Goal: Communication & Community: Ask a question

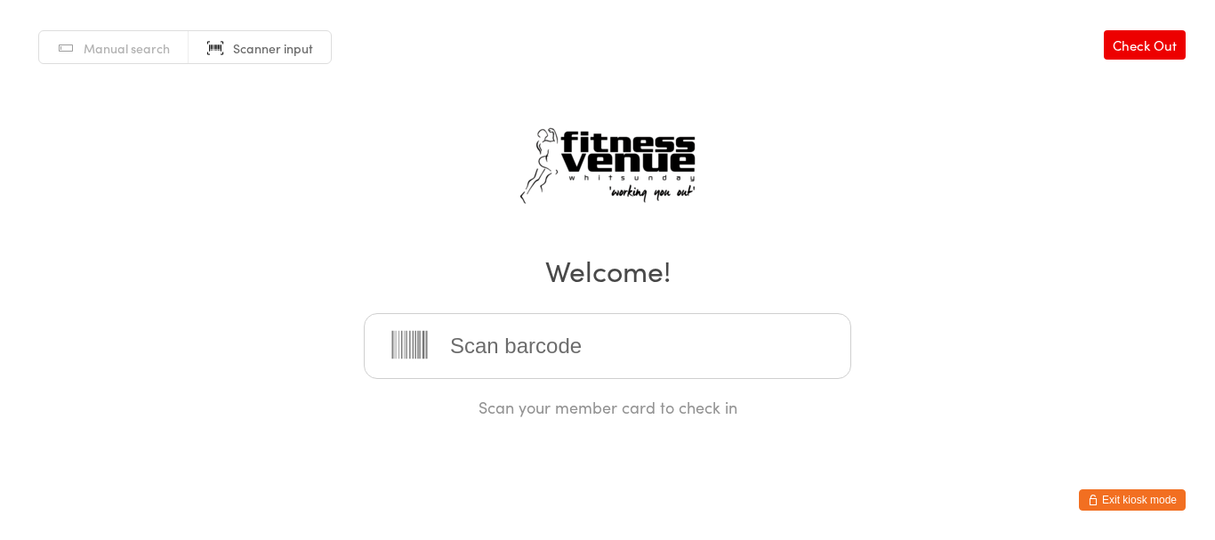
click at [1118, 503] on button "Exit kiosk mode" at bounding box center [1132, 499] width 107 height 21
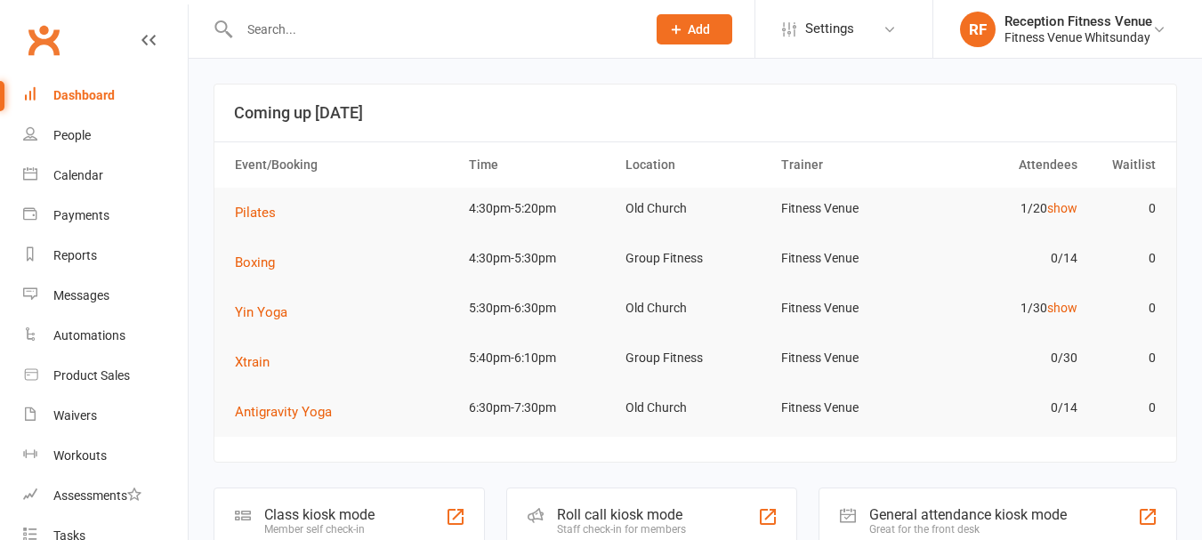
click at [285, 24] on input "text" at bounding box center [434, 29] width 400 height 25
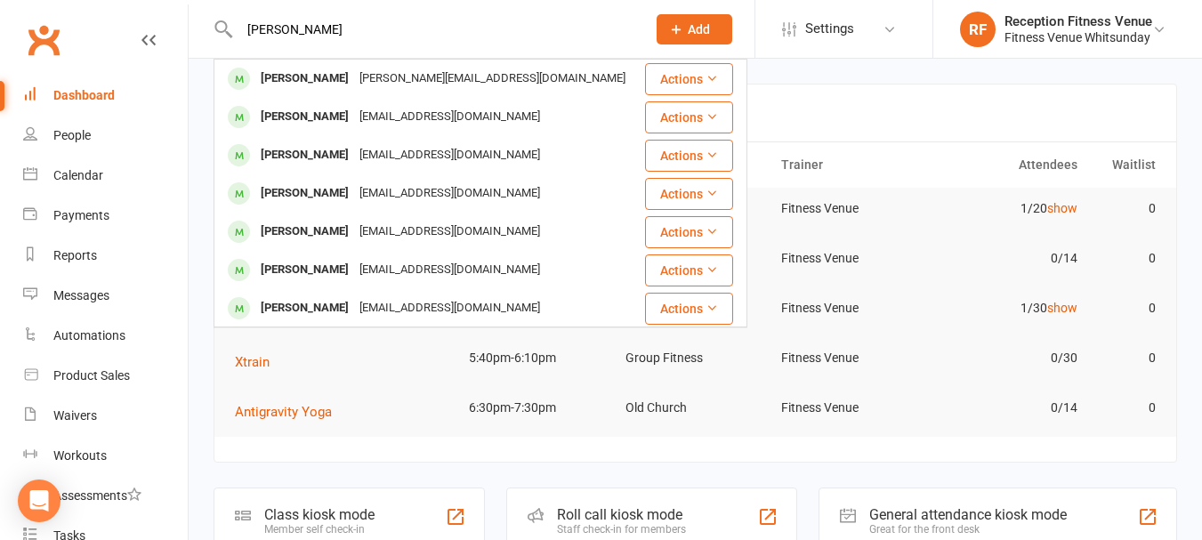
drag, startPoint x: 327, startPoint y: 32, endPoint x: 245, endPoint y: 34, distance: 82.8
click at [245, 34] on input "[PERSON_NAME]" at bounding box center [434, 29] width 400 height 25
type input "[PERSON_NAME]"
drag, startPoint x: 36, startPoint y: 505, endPoint x: 61, endPoint y: 468, distance: 44.4
click at [48, 491] on icon "Open Intercom Messenger" at bounding box center [38, 500] width 21 height 21
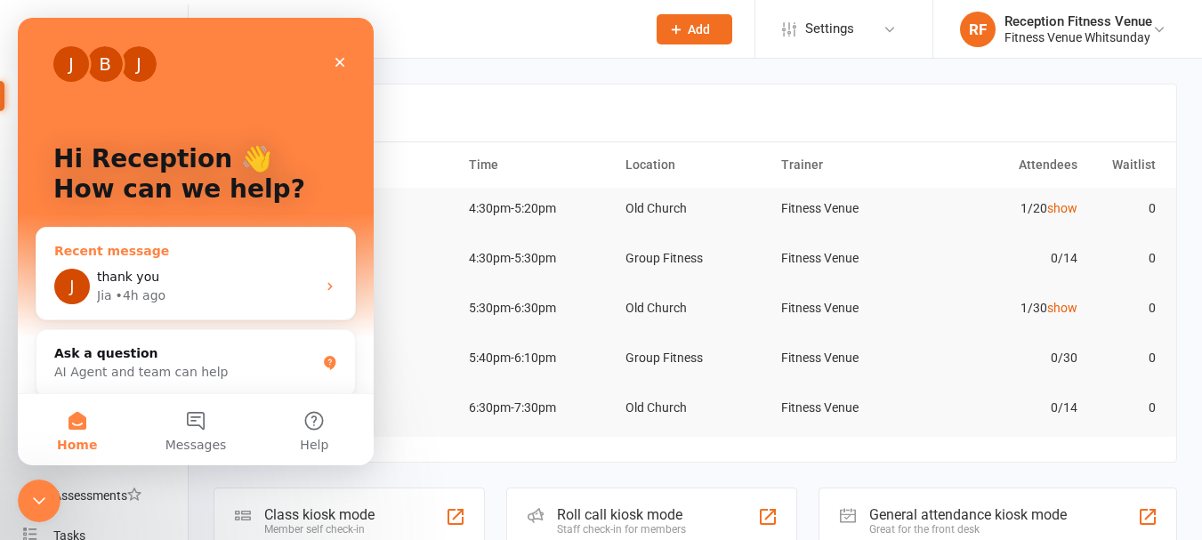
click at [208, 276] on div "thank you" at bounding box center [206, 277] width 219 height 19
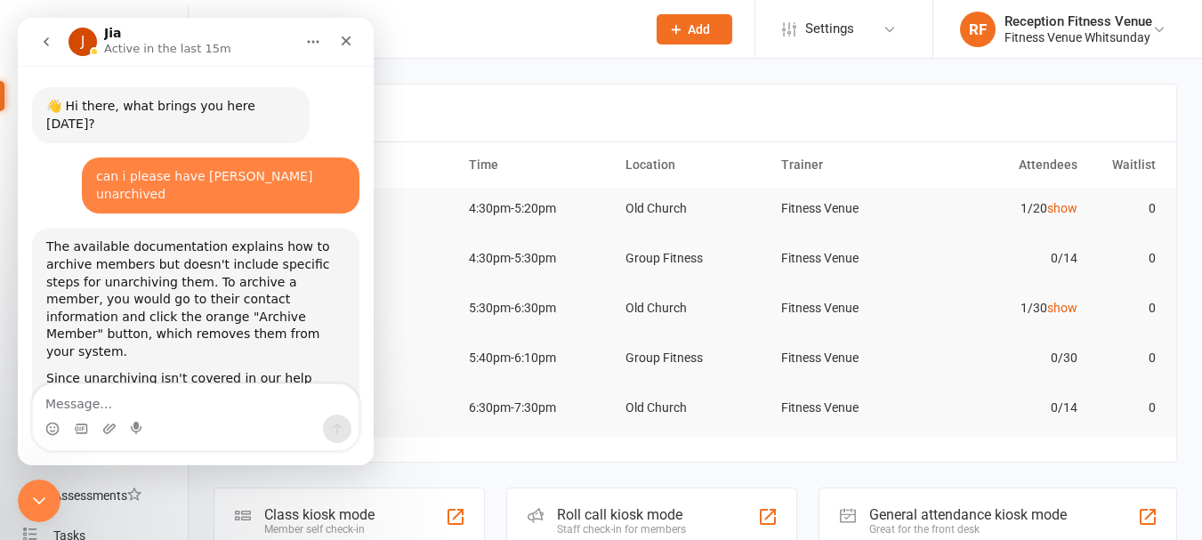
scroll to position [773, 0]
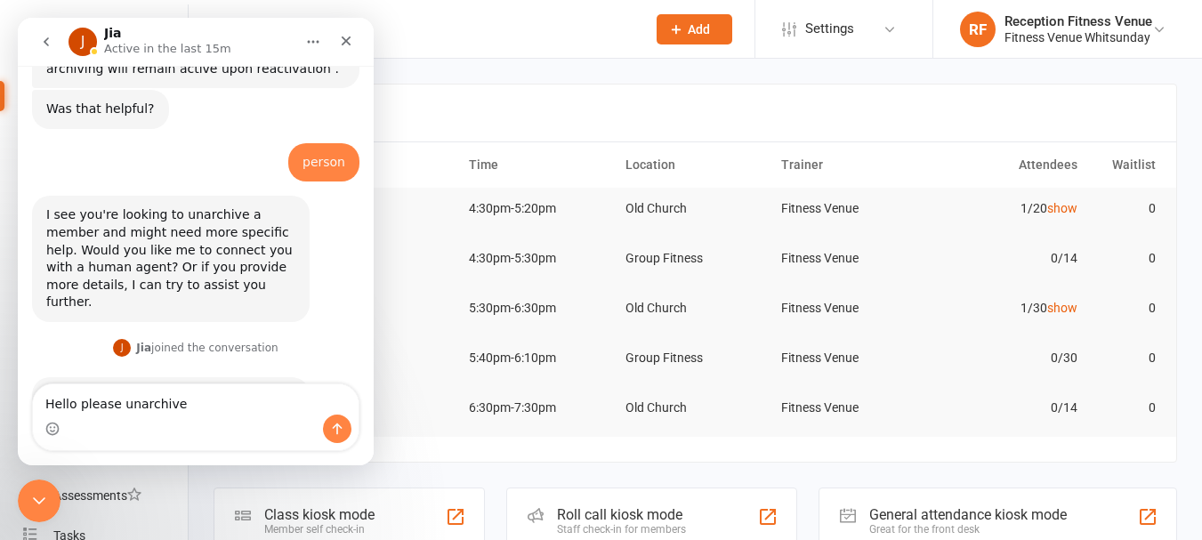
drag, startPoint x: 217, startPoint y: 379, endPoint x: 216, endPoint y: 389, distance: 9.8
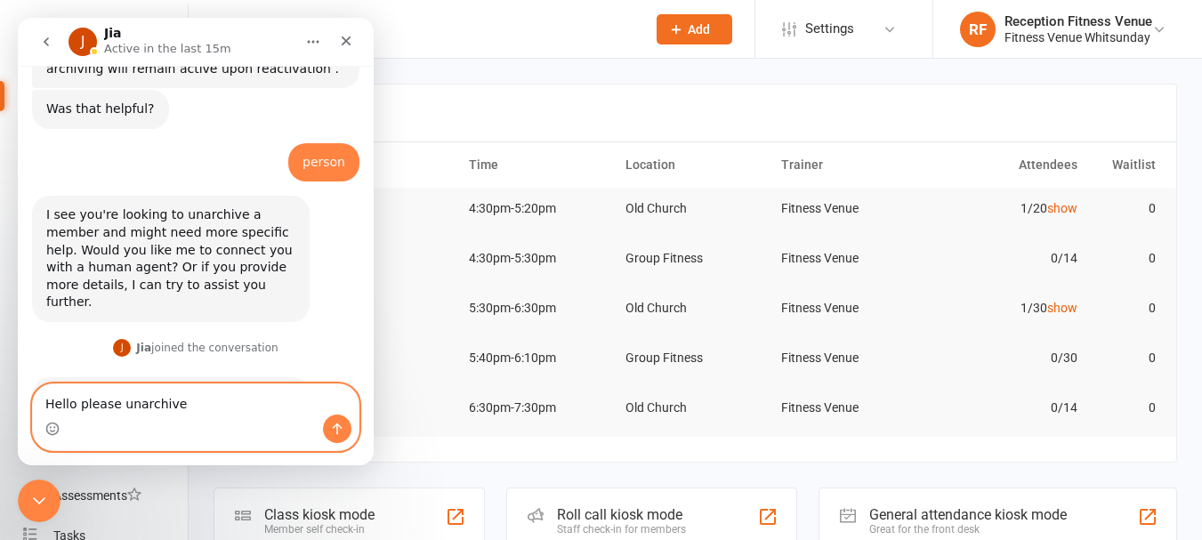
drag, startPoint x: 216, startPoint y: 389, endPoint x: 212, endPoint y: 398, distance: 9.9
paste textarea "[PERSON_NAME]"
click at [176, 402] on textarea "Hello please unarchive [PERSON_NAME]" at bounding box center [196, 399] width 326 height 30
click at [214, 403] on textarea "Hello please unarchive [PERSON_NAME]" at bounding box center [196, 399] width 326 height 30
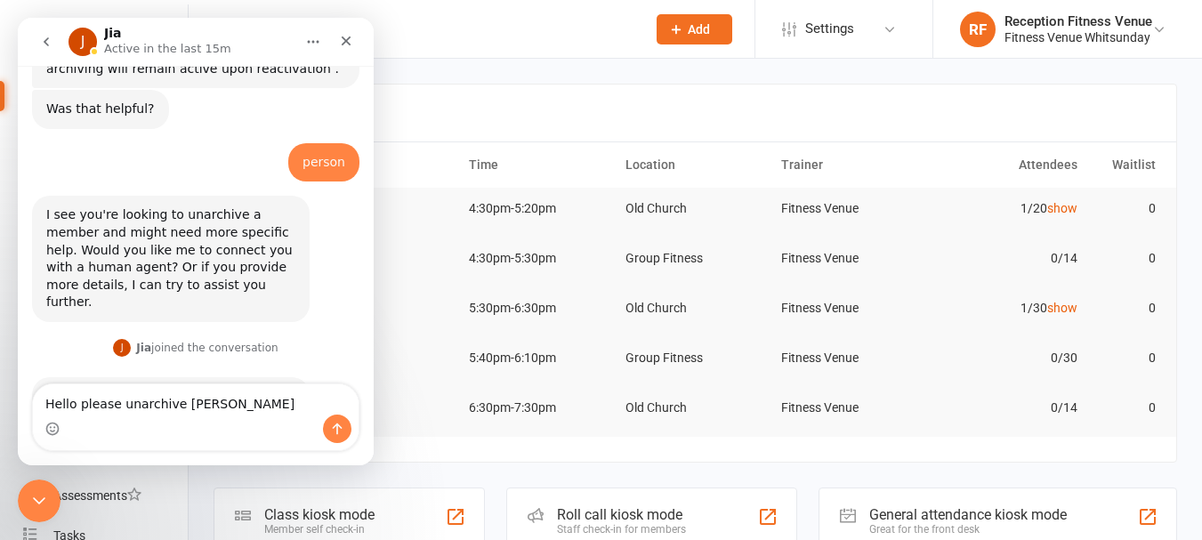
click at [276, 415] on div "Intercom messenger" at bounding box center [196, 429] width 326 height 28
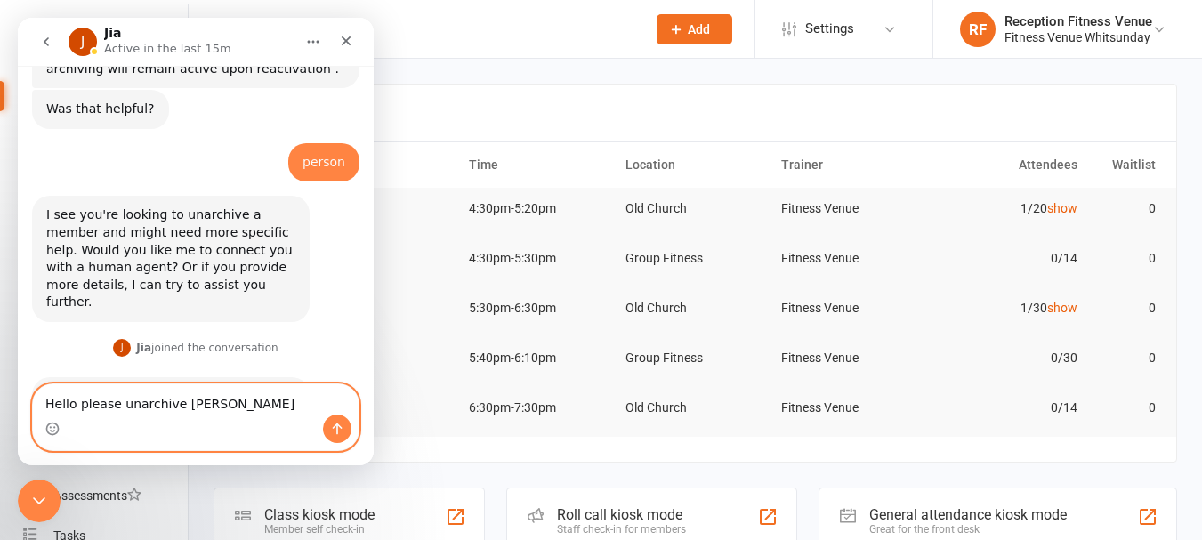
click at [236, 405] on textarea "Hello please unarchive [PERSON_NAME]" at bounding box center [196, 399] width 326 height 30
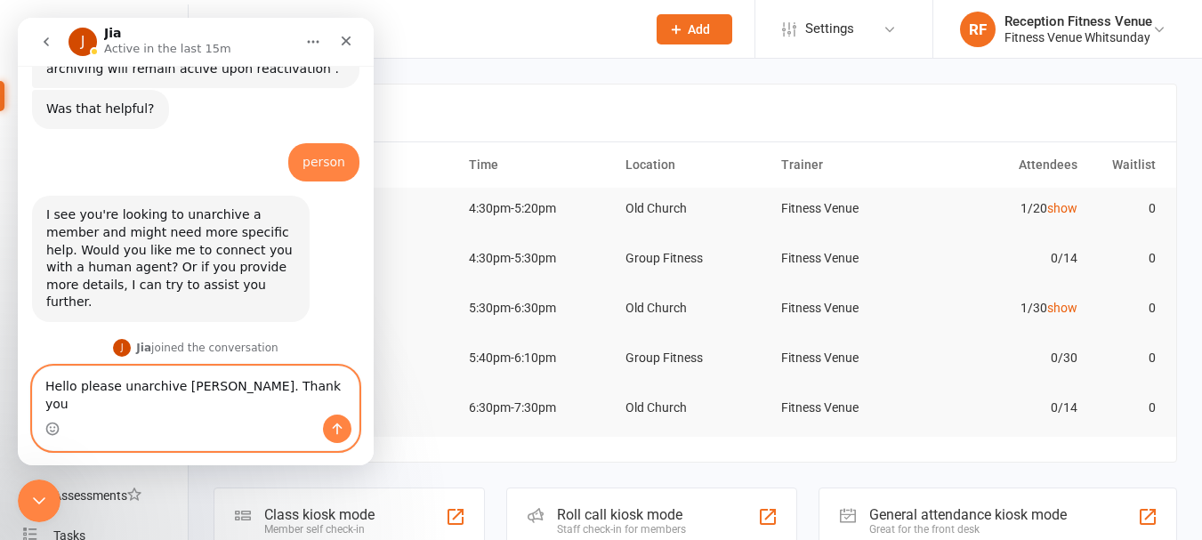
type textarea "Hello please unarchive [PERSON_NAME]. Thank you"
click at [333, 432] on icon "Send a message…" at bounding box center [337, 429] width 14 height 14
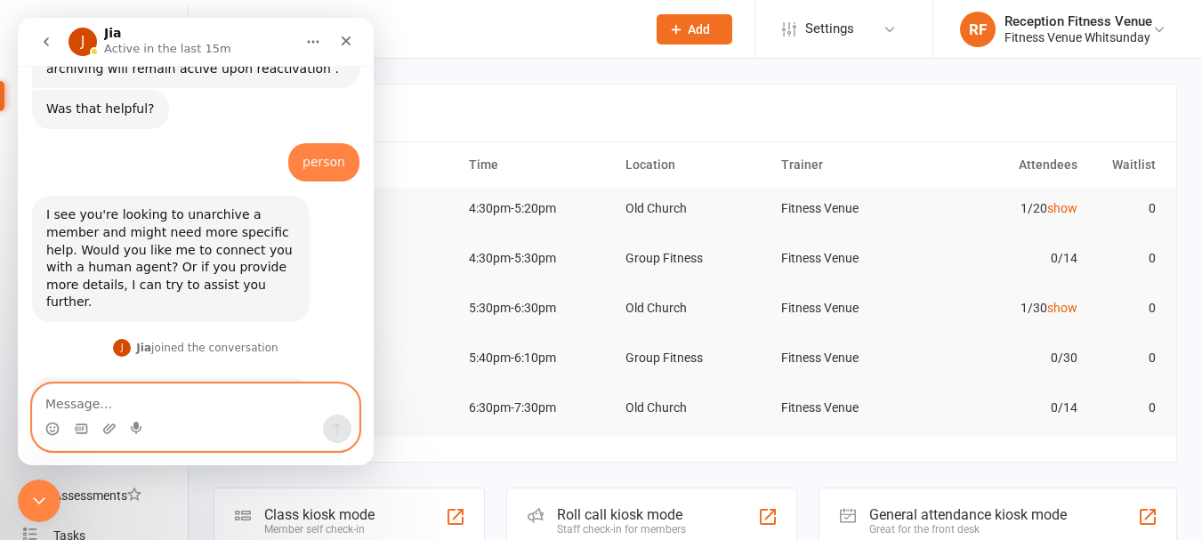
scroll to position [827, 0]
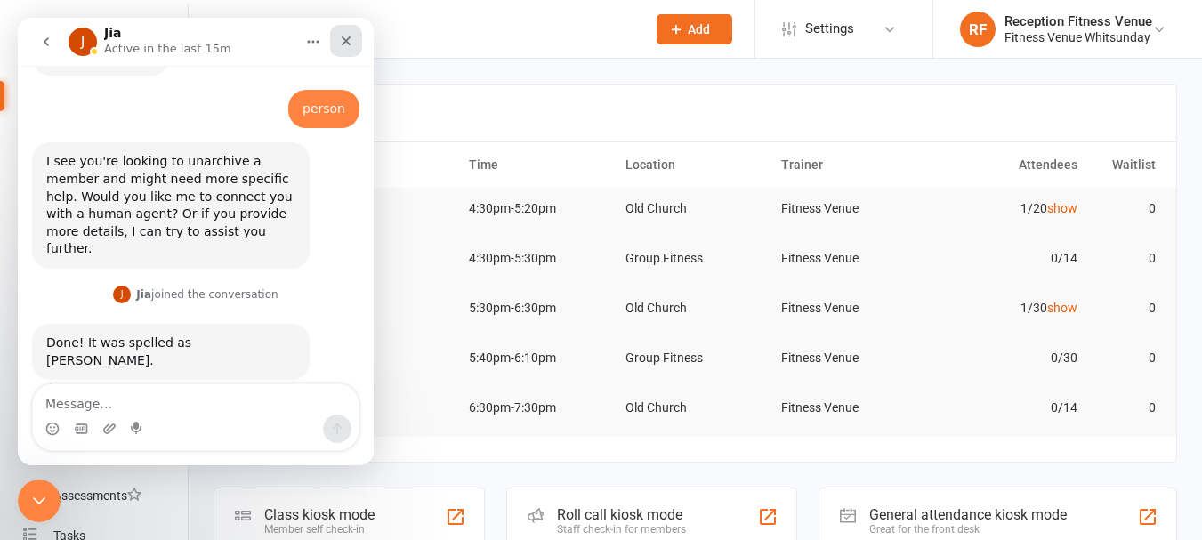
click at [350, 42] on icon "Close" at bounding box center [346, 41] width 14 height 14
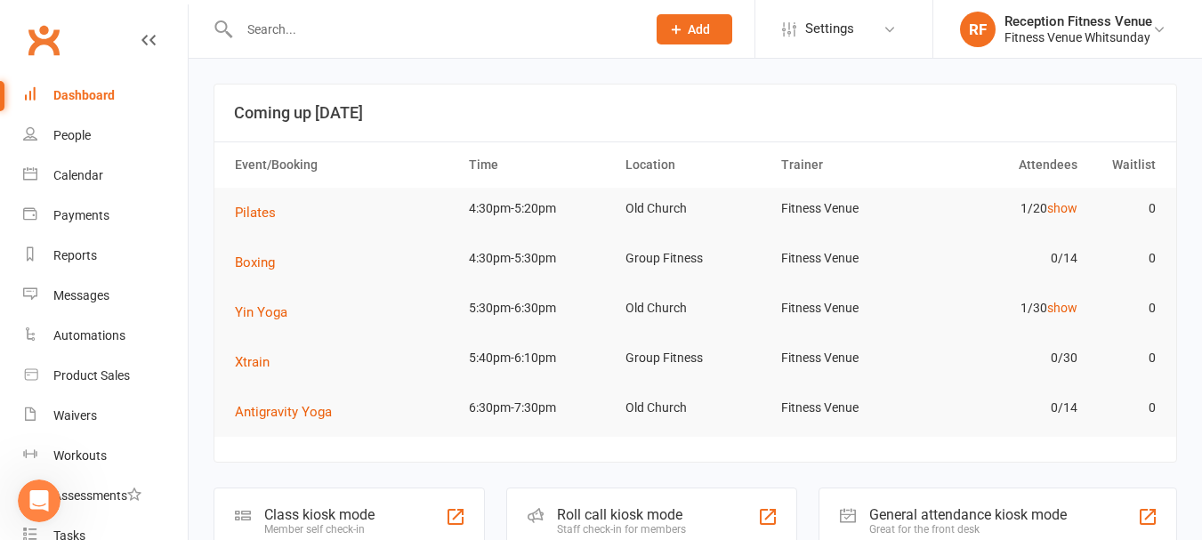
click at [340, 34] on input "text" at bounding box center [434, 29] width 400 height 25
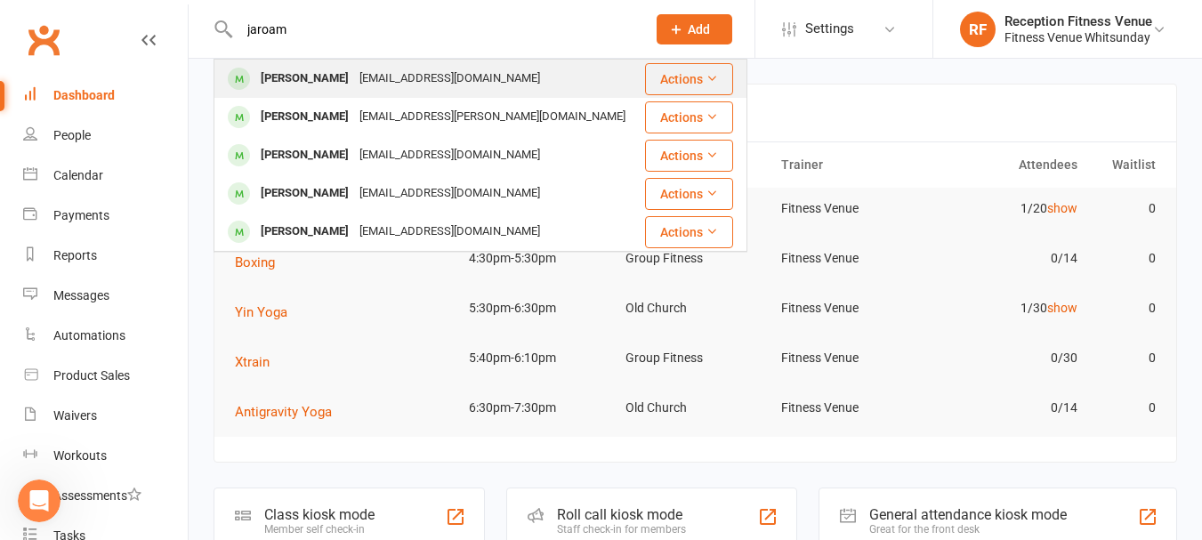
type input "jaroam"
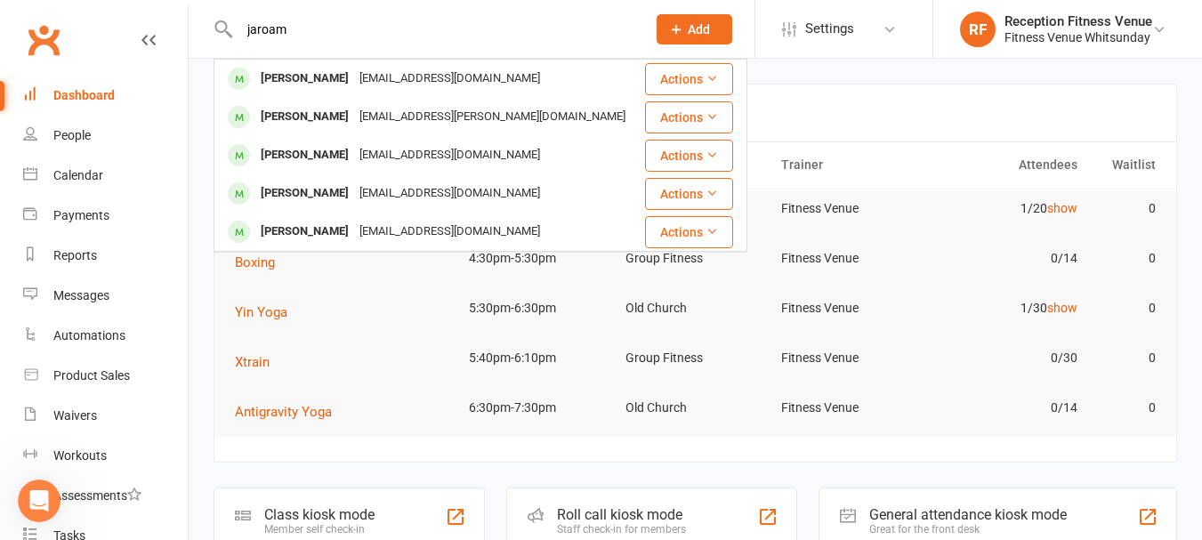
drag, startPoint x: 346, startPoint y: 76, endPoint x: 361, endPoint y: 60, distance: 22.0
click at [351, 74] on div "[PERSON_NAME]" at bounding box center [304, 79] width 99 height 26
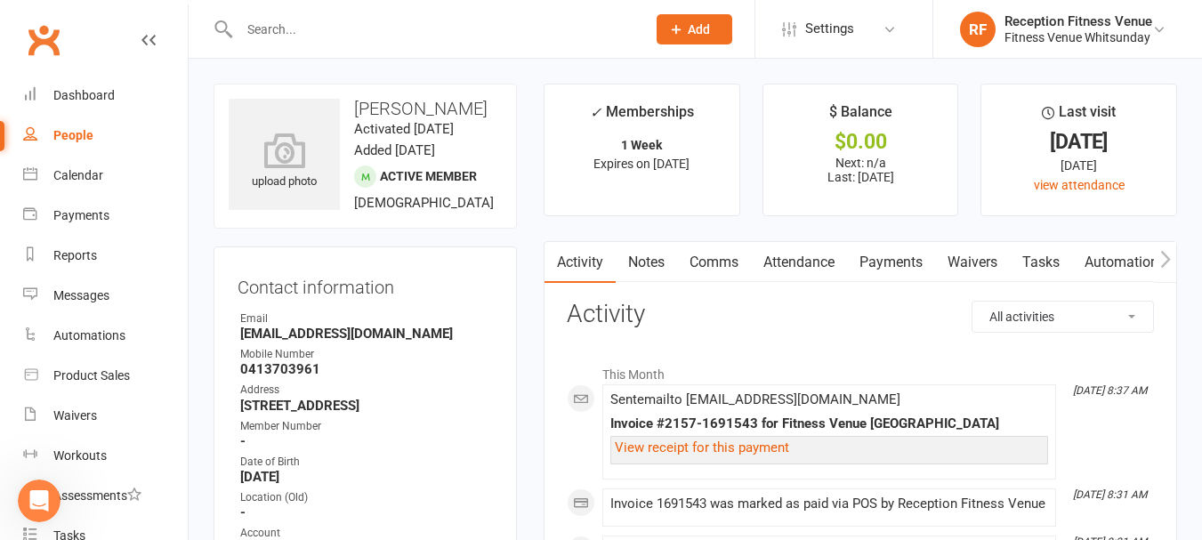
click at [892, 256] on link "Payments" at bounding box center [891, 262] width 88 height 41
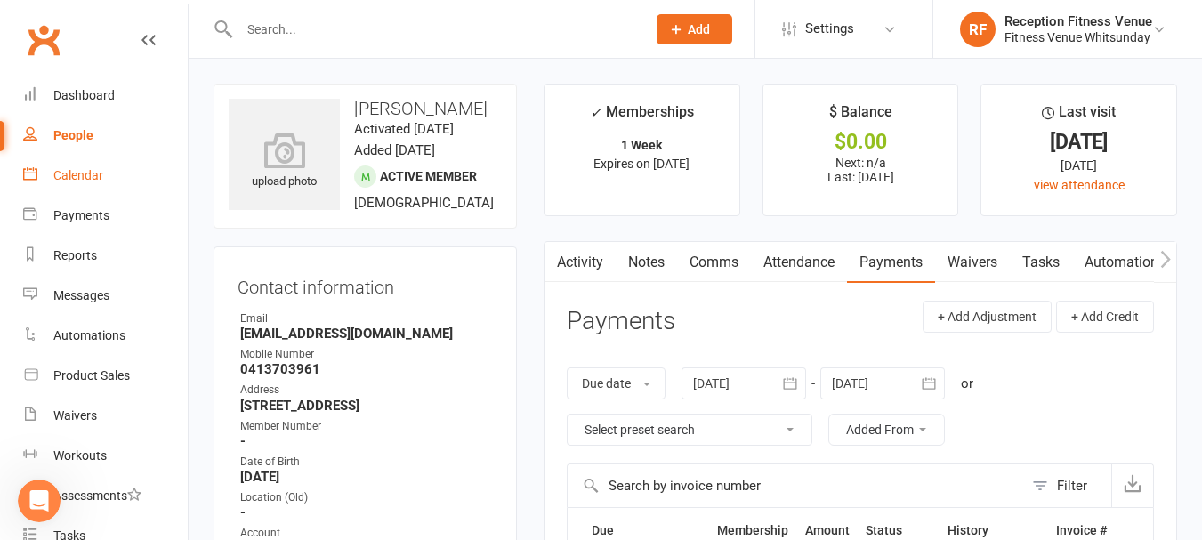
click at [78, 175] on div "Calendar" at bounding box center [78, 175] width 50 height 14
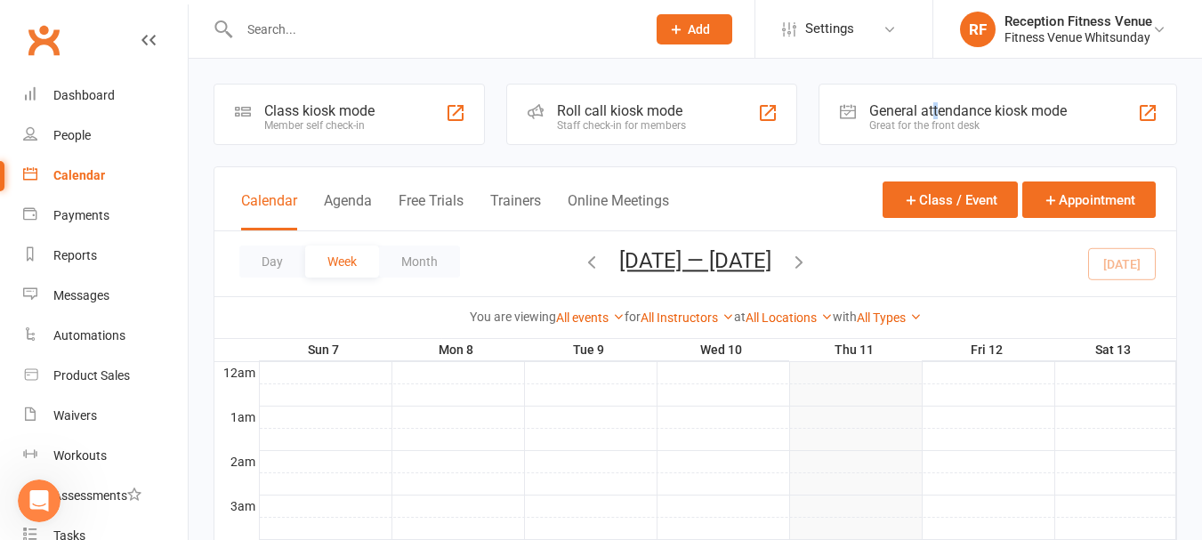
click at [936, 101] on div "General attendance kiosk mode Great for the front desk" at bounding box center [998, 114] width 359 height 61
